Goal: Task Accomplishment & Management: Use online tool/utility

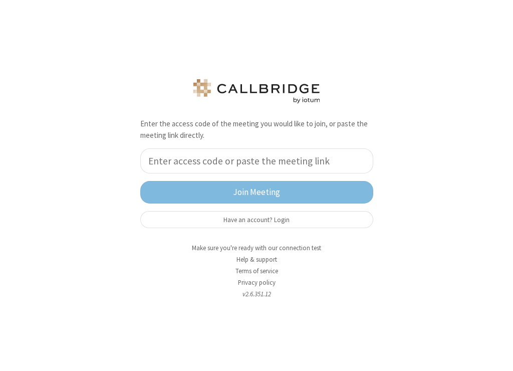
click at [394, 251] on div "Enter the access code of the meeting you would like to join, or paste the meeti…" at bounding box center [256, 185] width 513 height 371
click at [372, 219] on button "Have an account? Login" at bounding box center [256, 219] width 233 height 17
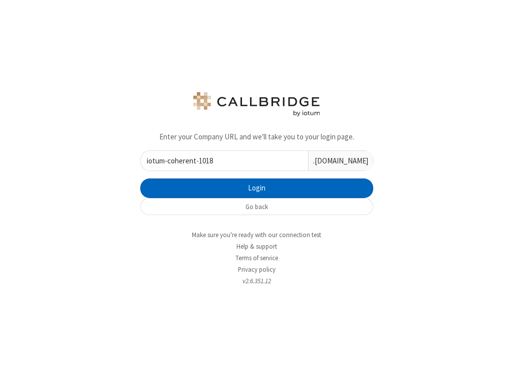
type input "iotum-coherent-1018"
click at [330, 191] on button "Login" at bounding box center [256, 188] width 233 height 20
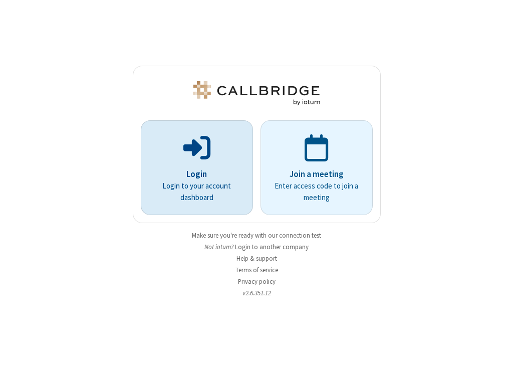
click at [211, 169] on p "Login" at bounding box center [197, 174] width 84 height 13
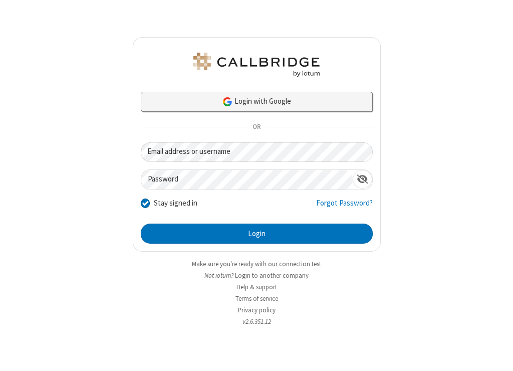
click at [269, 104] on link "Login with Google" at bounding box center [257, 102] width 232 height 20
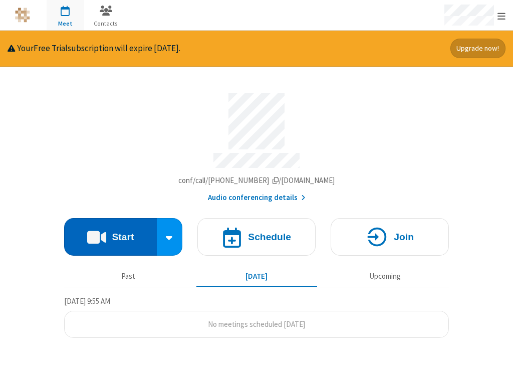
click at [125, 236] on h4 "Start" at bounding box center [123, 237] width 22 height 10
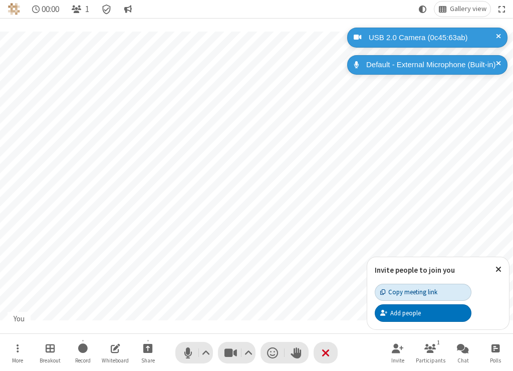
click at [420, 292] on div "Copy meeting link" at bounding box center [408, 292] width 57 height 10
